Goal: Transaction & Acquisition: Register for event/course

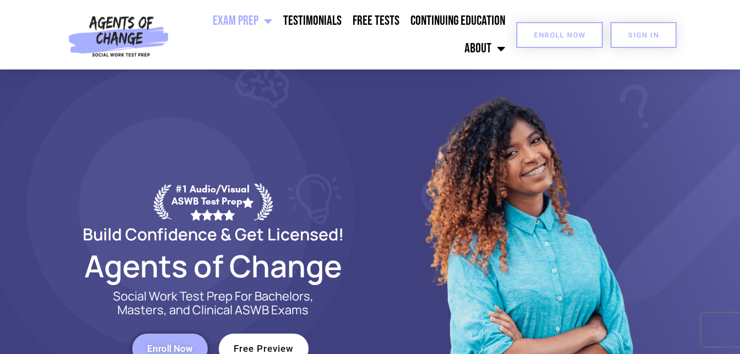
drag, startPoint x: 0, startPoint y: 0, endPoint x: 562, endPoint y: 40, distance: 563.6
click at [562, 40] on link "Enroll Now" at bounding box center [559, 35] width 87 height 26
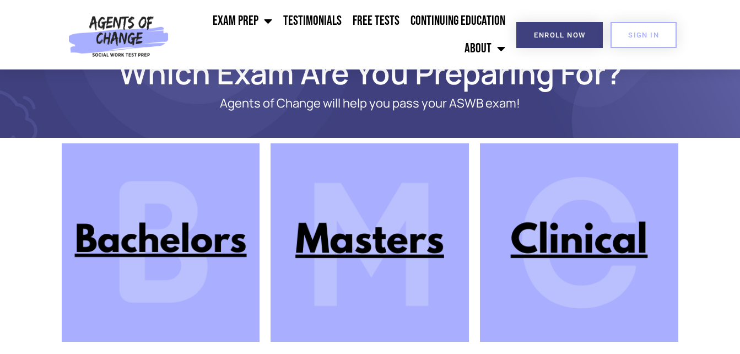
scroll to position [76, 0]
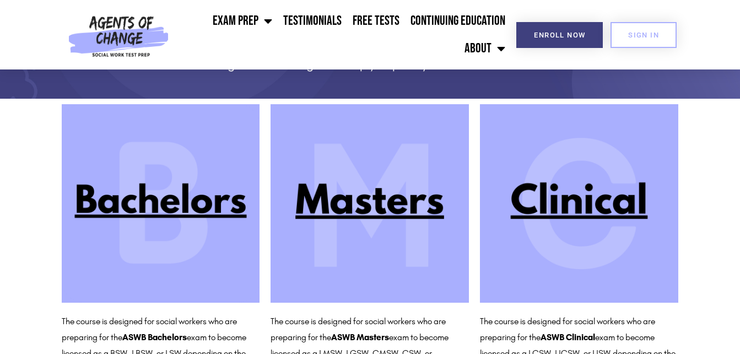
click at [169, 215] on img at bounding box center [161, 203] width 198 height 198
